Goal: Task Accomplishment & Management: Use online tool/utility

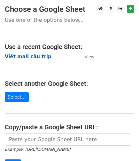
click at [33, 55] on strong "Viết mail câu trip" at bounding box center [28, 57] width 47 height 6
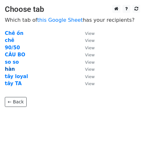
click at [10, 68] on strong "hàn" at bounding box center [10, 69] width 10 height 6
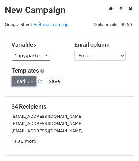
click at [24, 82] on link "Load..." at bounding box center [24, 82] width 25 height 10
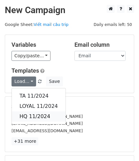
click at [40, 117] on link "HQ 11/2024" at bounding box center [39, 117] width 54 height 10
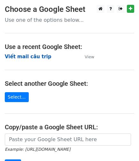
click at [37, 55] on strong "Viết mail câu trip" at bounding box center [28, 57] width 47 height 6
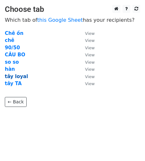
click at [23, 77] on strong "tây loyal" at bounding box center [16, 77] width 23 height 6
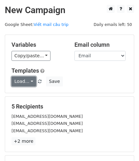
click at [26, 82] on link "Load..." at bounding box center [24, 82] width 25 height 10
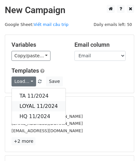
click at [42, 106] on link "LOYAL 11/2024" at bounding box center [39, 106] width 54 height 10
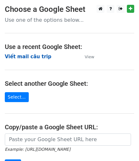
click at [34, 57] on strong "Viết mail câu trip" at bounding box center [28, 57] width 47 height 6
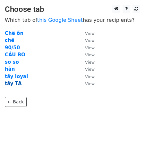
click at [10, 84] on strong "tây TA" at bounding box center [13, 84] width 17 height 6
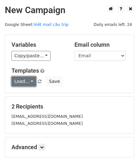
click at [22, 79] on link "Load..." at bounding box center [24, 82] width 25 height 10
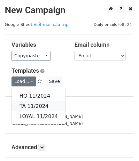
click at [28, 106] on link "TA 11/2024" at bounding box center [39, 106] width 54 height 10
